Goal: Task Accomplishment & Management: Complete application form

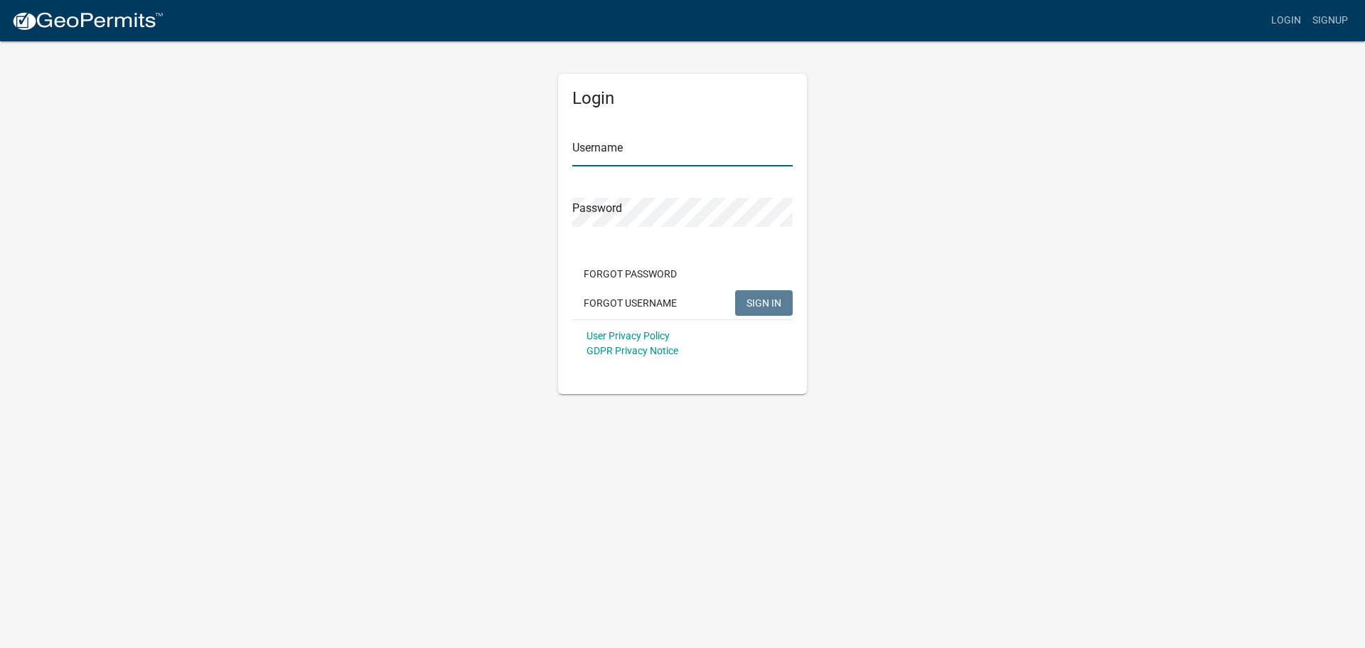
type input "jchops"
click at [775, 306] on span "SIGN IN" at bounding box center [764, 301] width 35 height 11
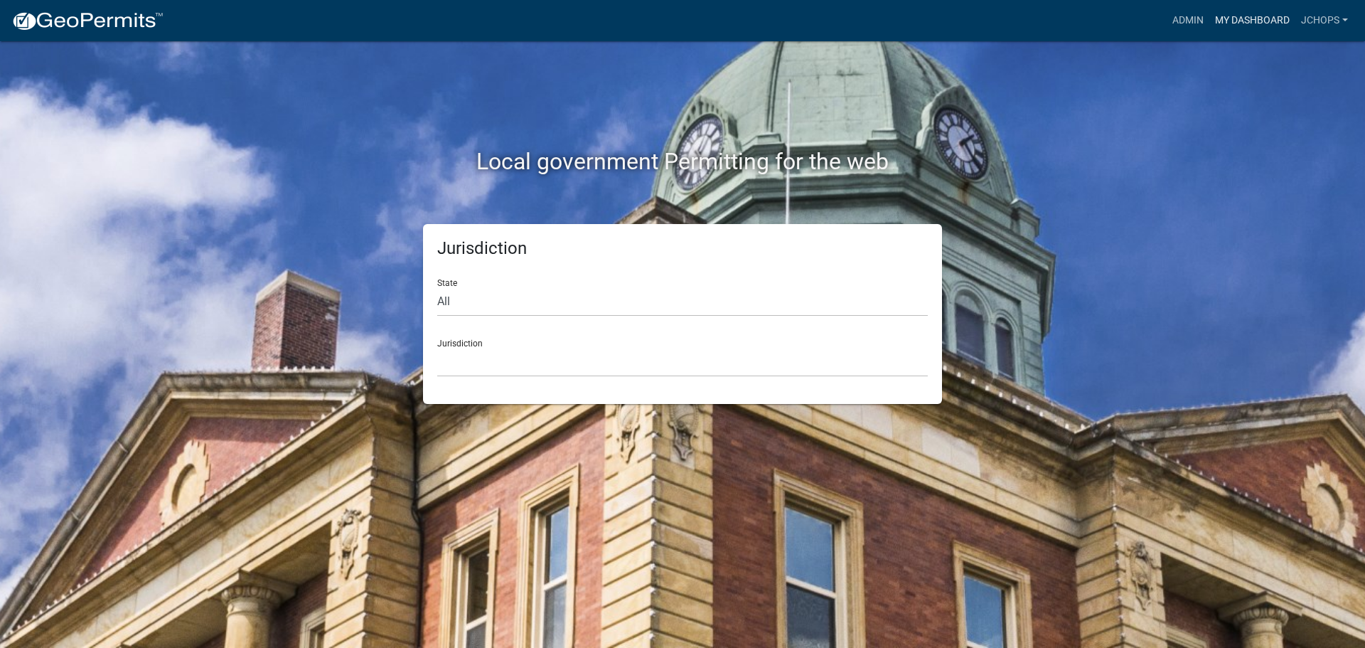
click at [1254, 18] on link "My Dashboard" at bounding box center [1252, 20] width 86 height 27
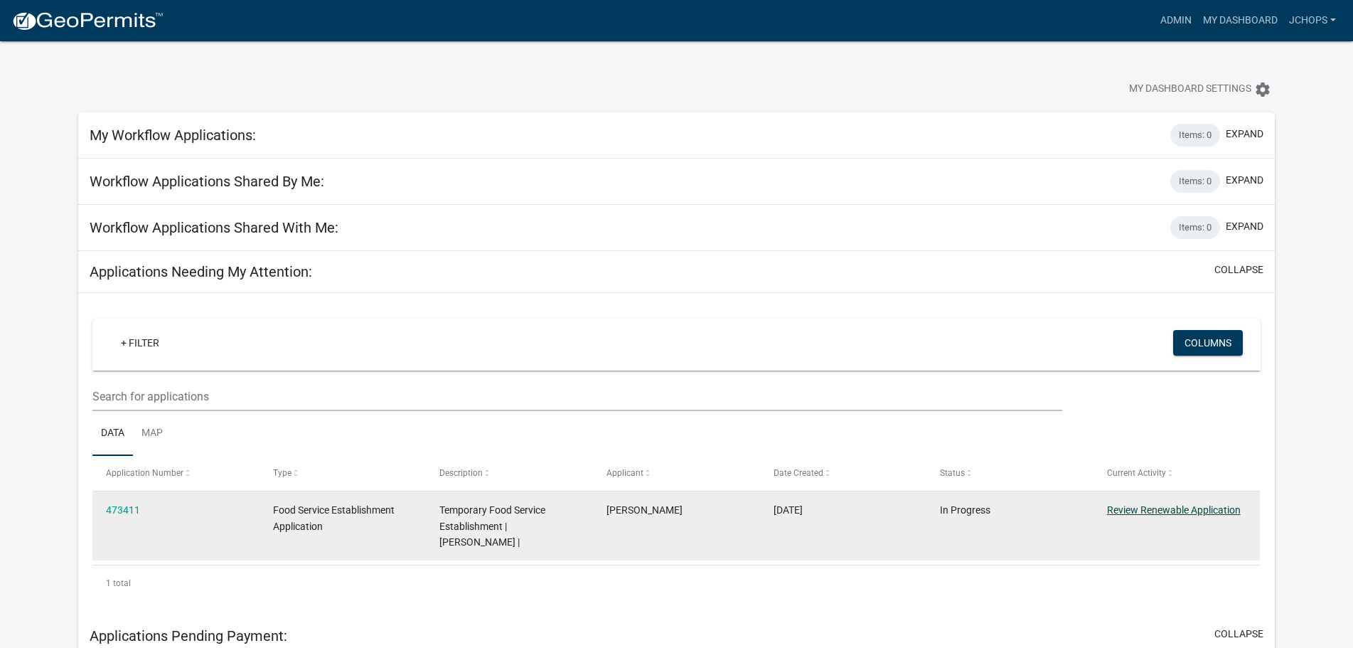
click at [1151, 508] on link "Review Renewable Application" at bounding box center [1174, 509] width 134 height 11
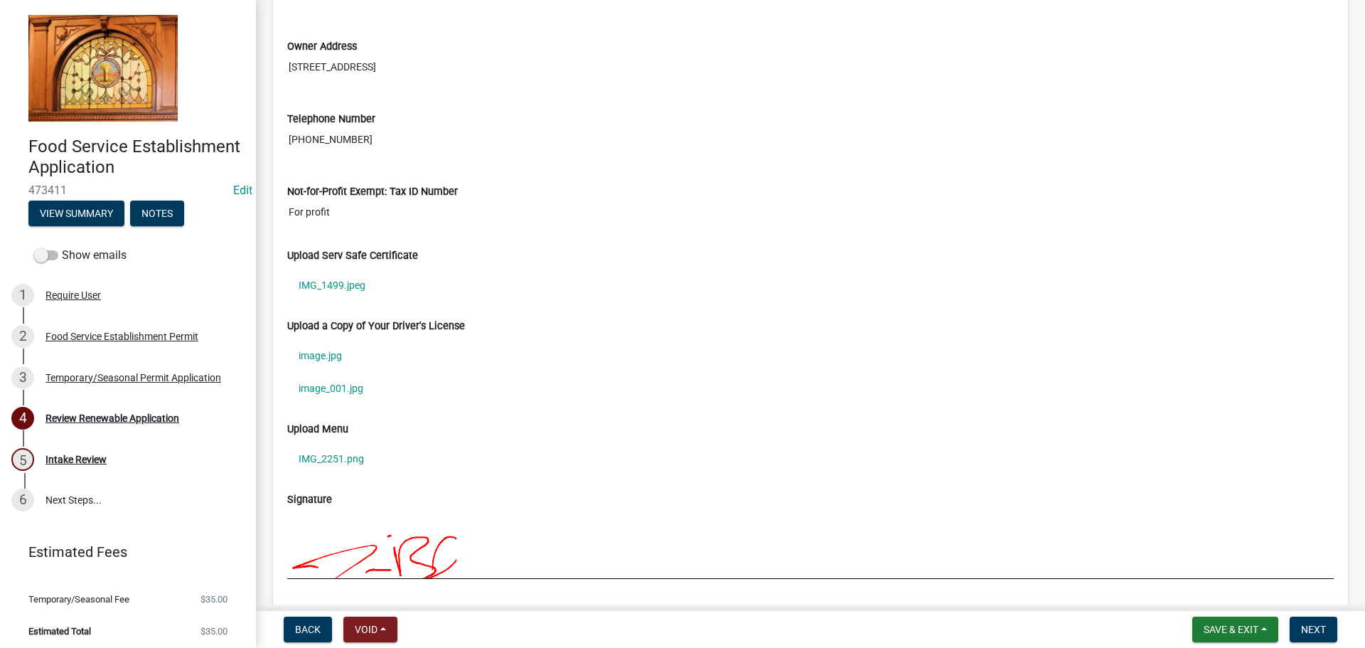
scroll to position [1209, 0]
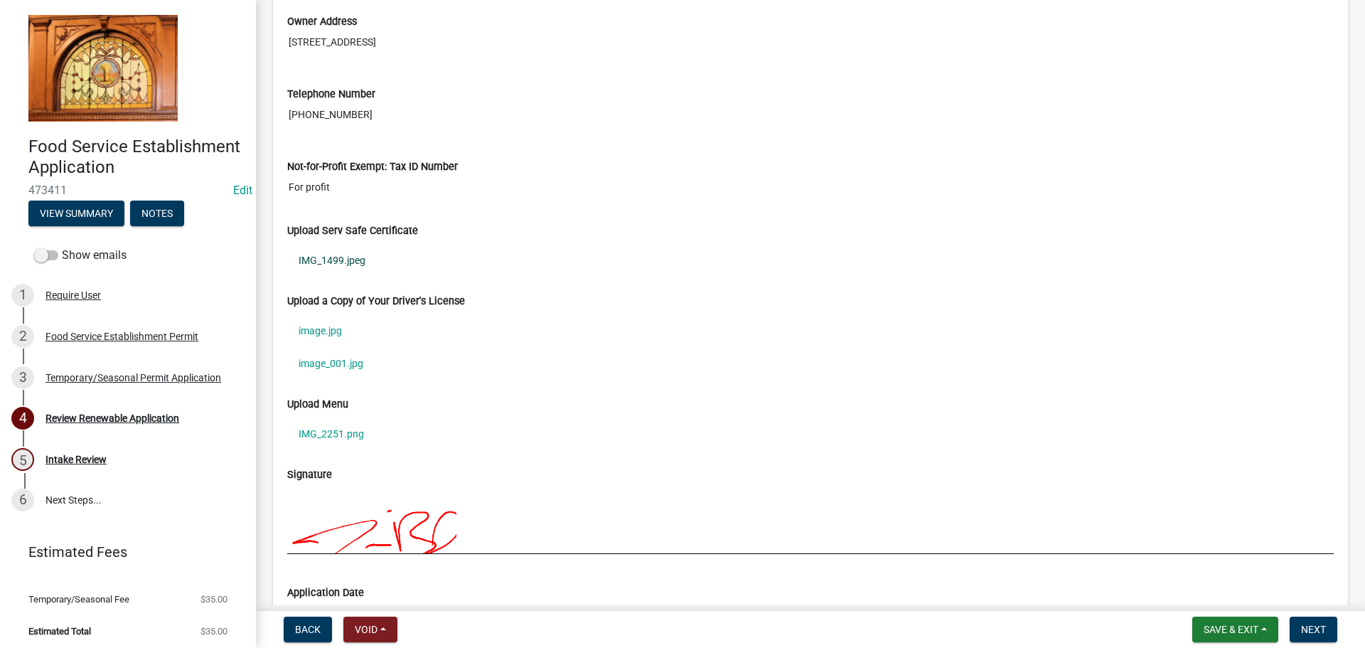
click at [315, 264] on link "IMG_1499.jpeg" at bounding box center [810, 260] width 1047 height 33
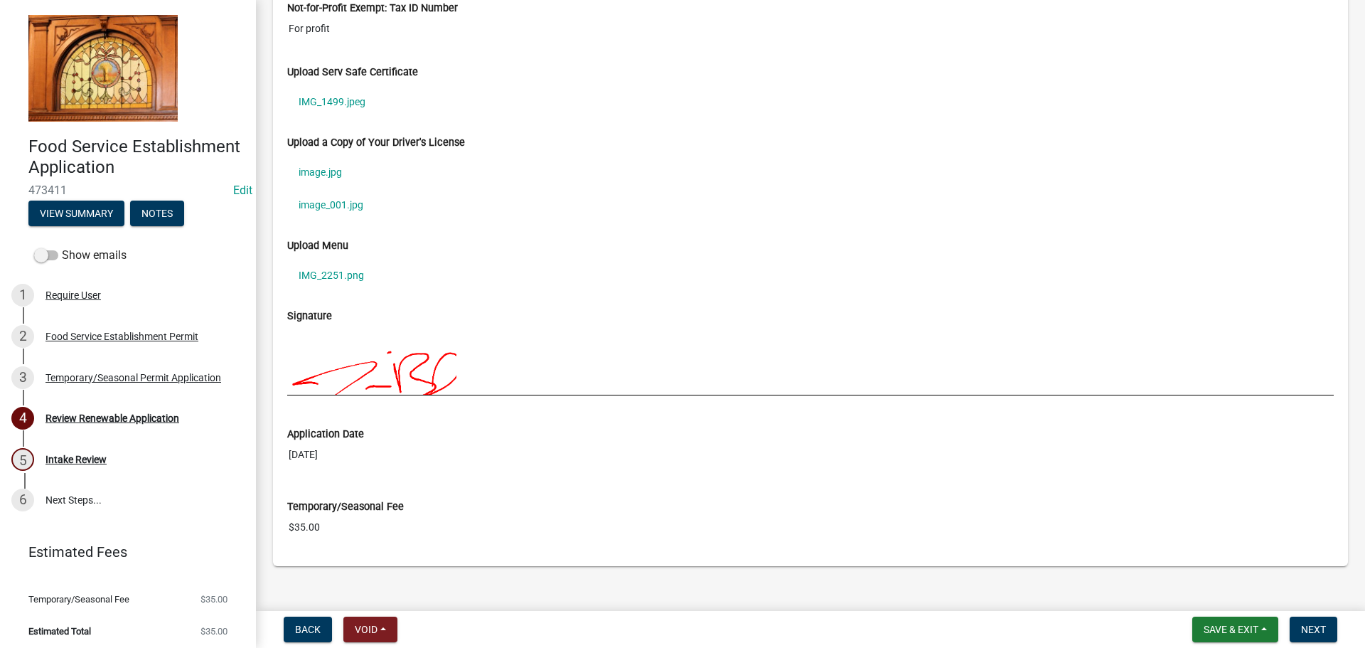
scroll to position [1384, 0]
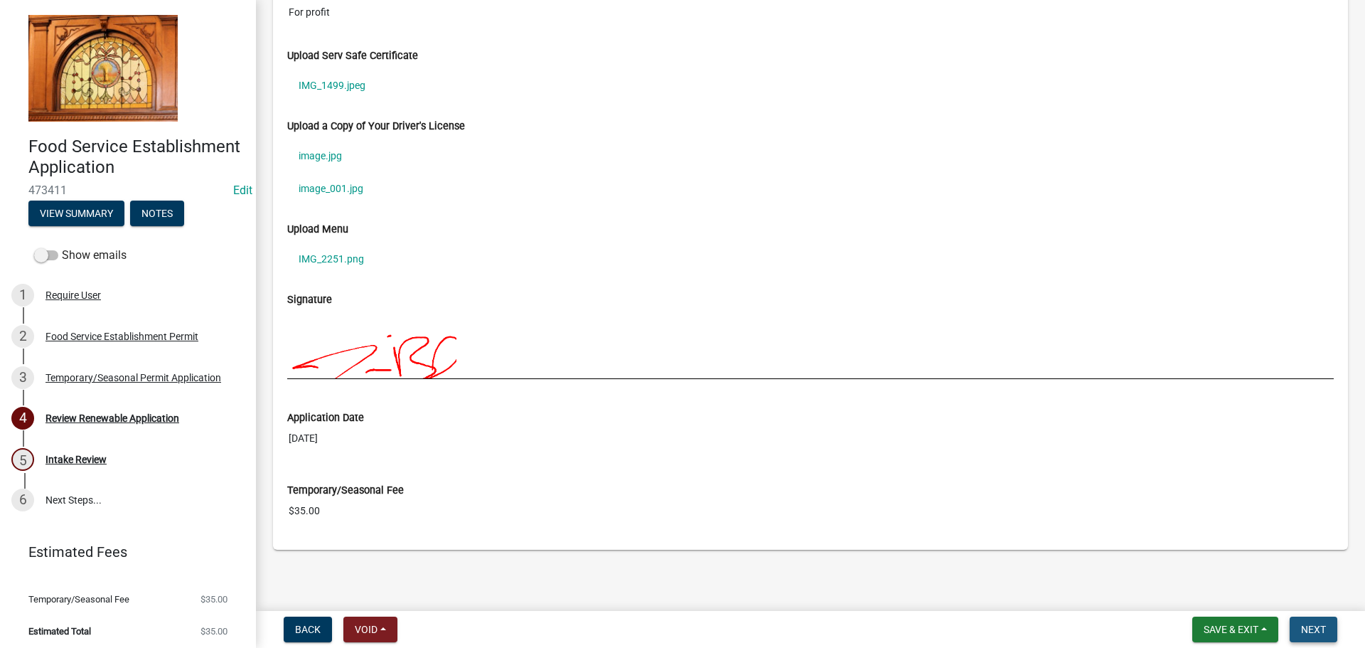
click at [1327, 631] on button "Next" at bounding box center [1314, 629] width 48 height 26
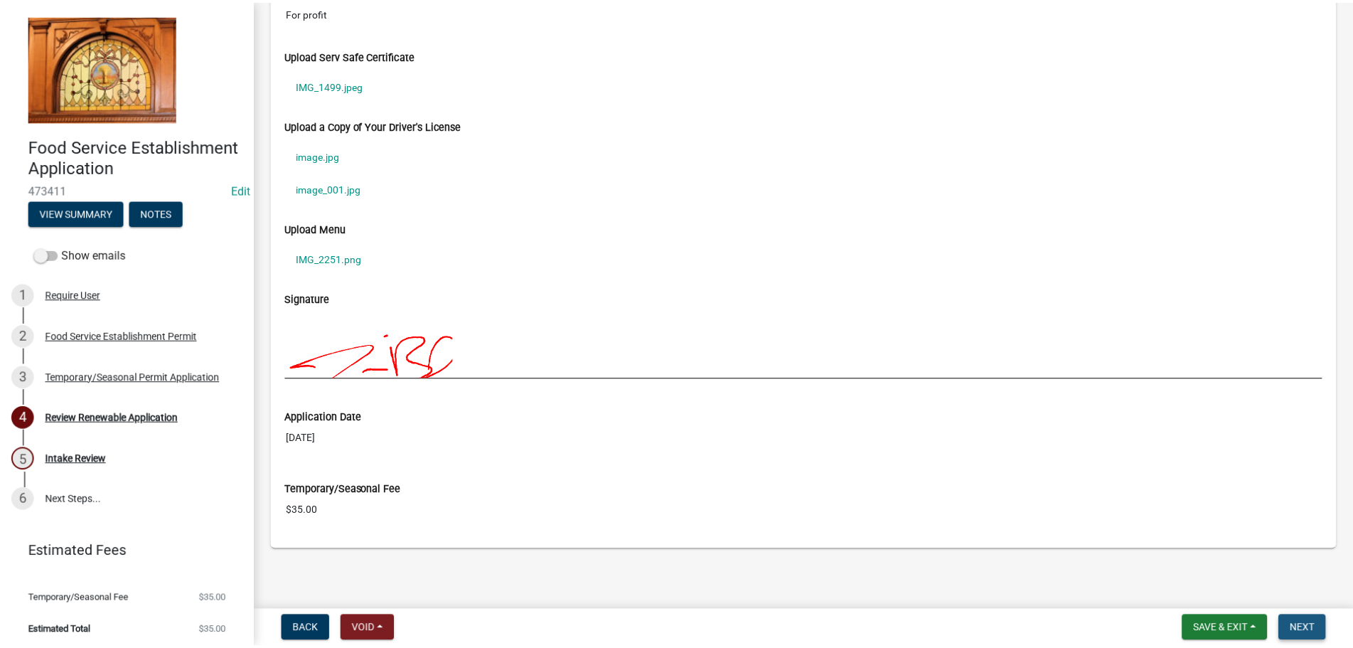
scroll to position [0, 0]
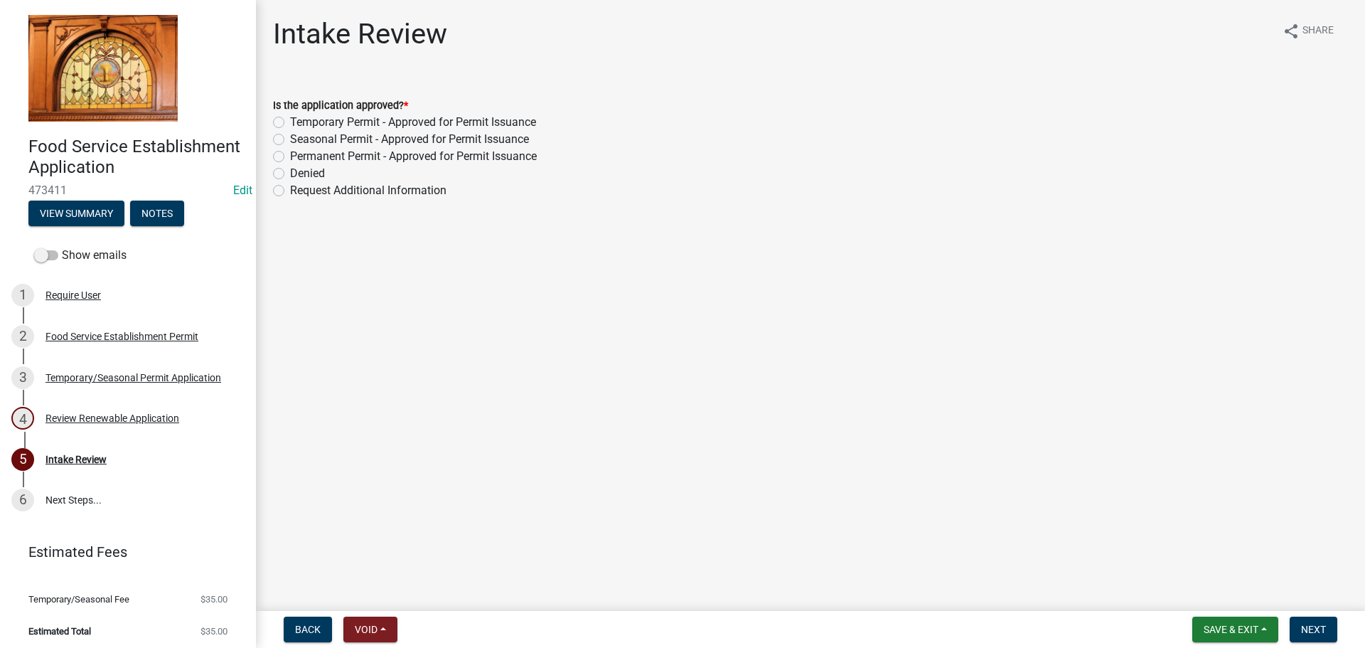
click at [360, 118] on label "Temporary Permit - Approved for Permit Issuance" at bounding box center [413, 122] width 246 height 17
click at [299, 118] on input "Temporary Permit - Approved for Permit Issuance" at bounding box center [294, 118] width 9 height 9
radio input "true"
click at [1320, 626] on span "Next" at bounding box center [1313, 629] width 25 height 11
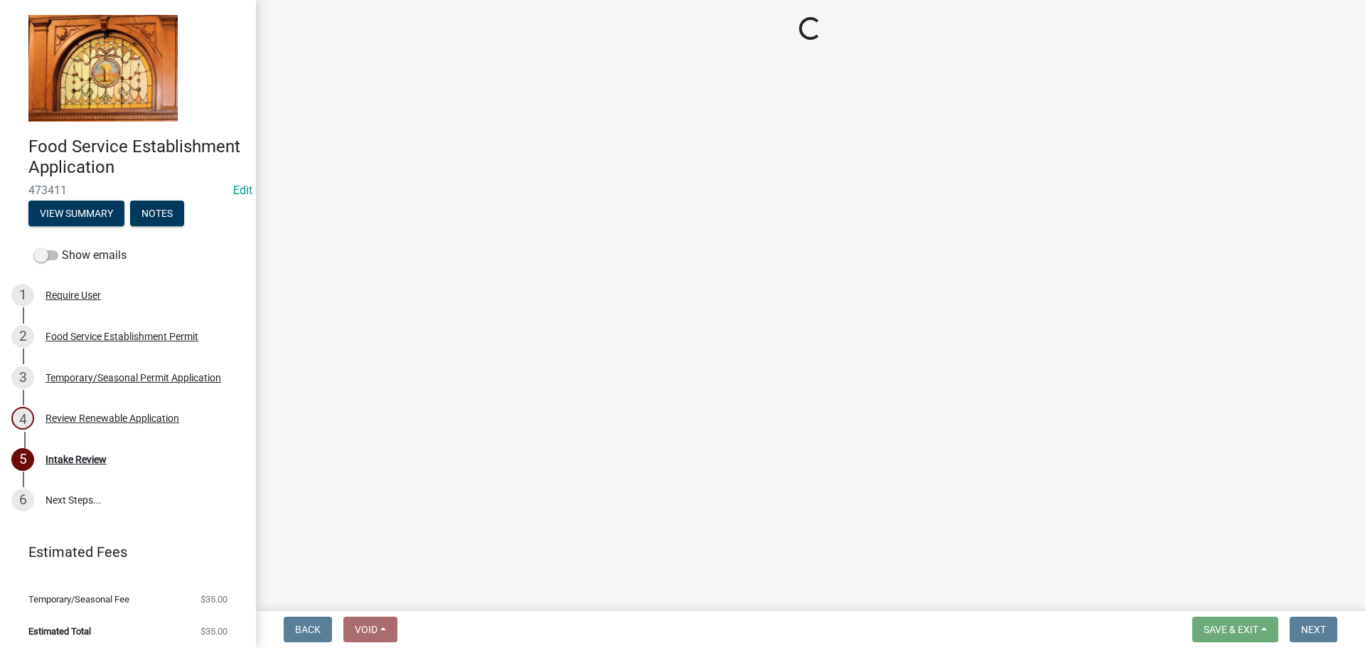
select select "3: 3"
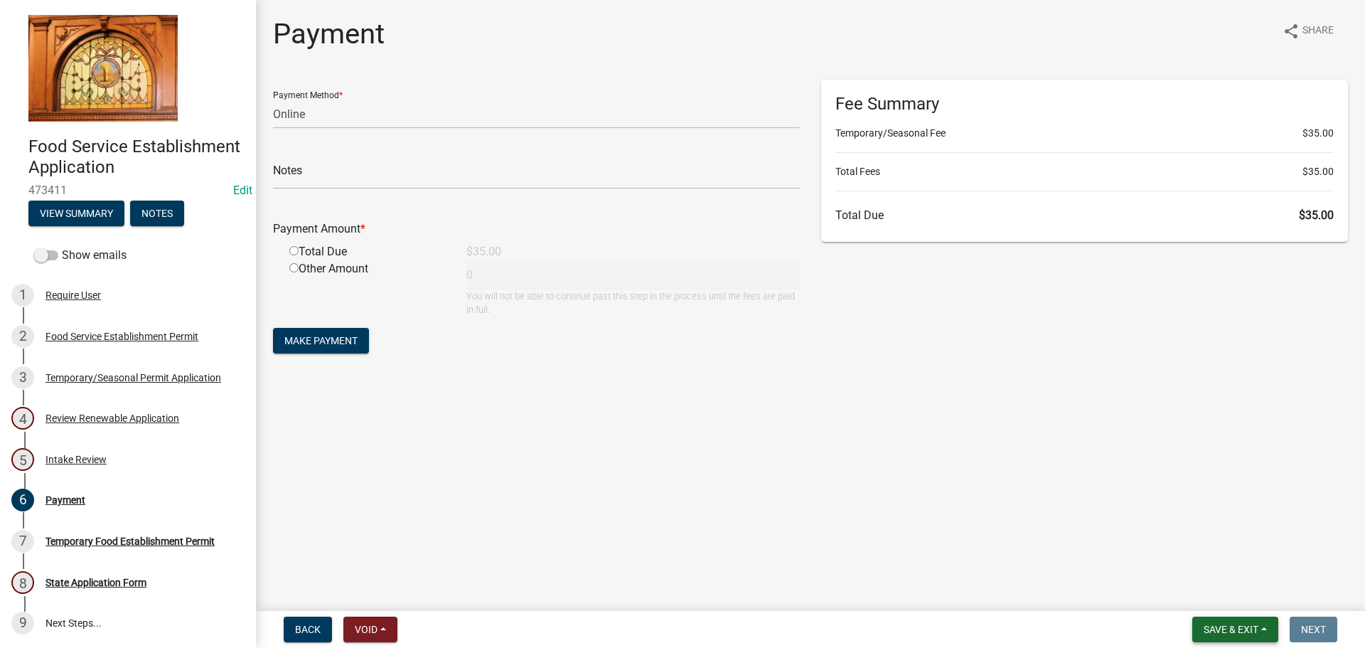
click at [1251, 629] on span "Save & Exit" at bounding box center [1231, 629] width 55 height 11
click at [1210, 598] on button "Save & Exit" at bounding box center [1222, 592] width 114 height 34
